Goal: Information Seeking & Learning: Find specific fact

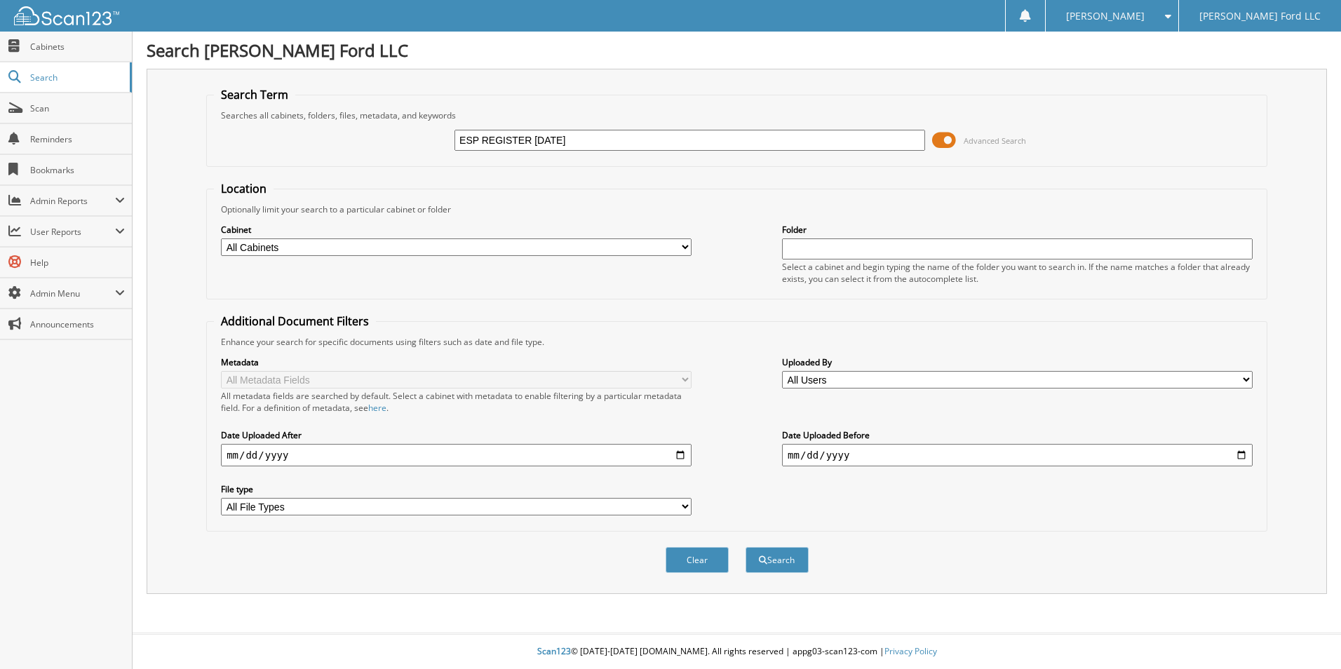
type input "ESP REGISTER [DATE]"
click at [745, 547] on button "Search" at bounding box center [776, 560] width 63 height 26
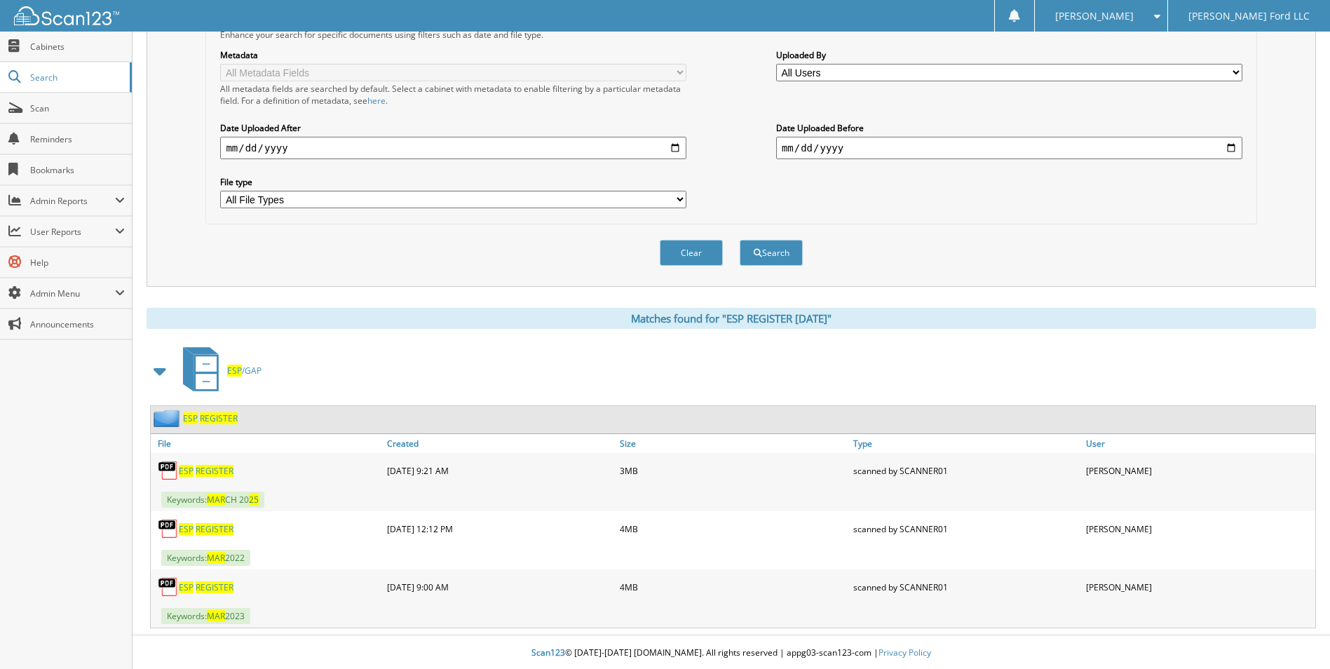
scroll to position [309, 0]
click at [201, 462] on div "ESP REGISTER" at bounding box center [267, 469] width 233 height 28
click at [205, 466] on span "REGISTER" at bounding box center [215, 470] width 38 height 12
